Goal: Task Accomplishment & Management: Manage account settings

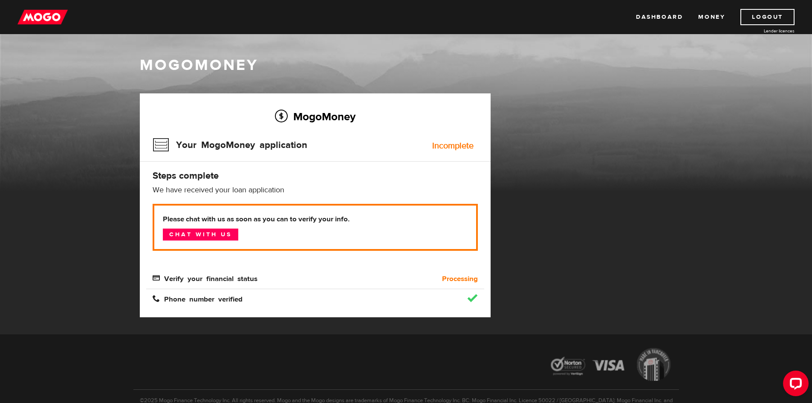
click at [327, 398] on p "©2025 Mogo Finance Technology Inc. All rights reserved. Mogo and the Mogo desig…" at bounding box center [406, 400] width 546 height 23
click at [226, 234] on link "Chat with us" at bounding box center [200, 235] width 75 height 12
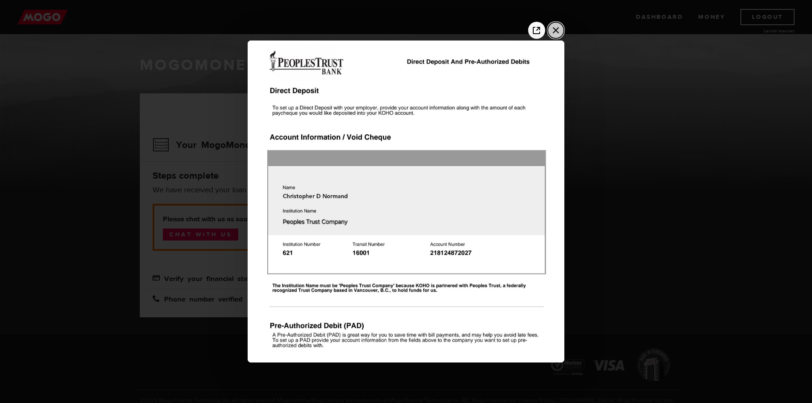
click at [555, 28] on icon "Close the window" at bounding box center [556, 30] width 14 height 14
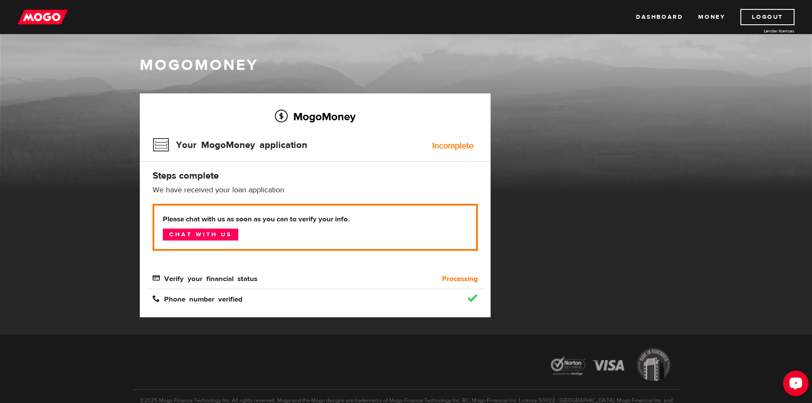
click at [791, 376] on div "Open LiveChat chat widget" at bounding box center [796, 383] width 14 height 14
click at [322, 387] on body "Dashboard Money Logout Lender licences Dashboard Money Logout Lender licences M…" at bounding box center [406, 201] width 812 height 403
